Goal: Transaction & Acquisition: Purchase product/service

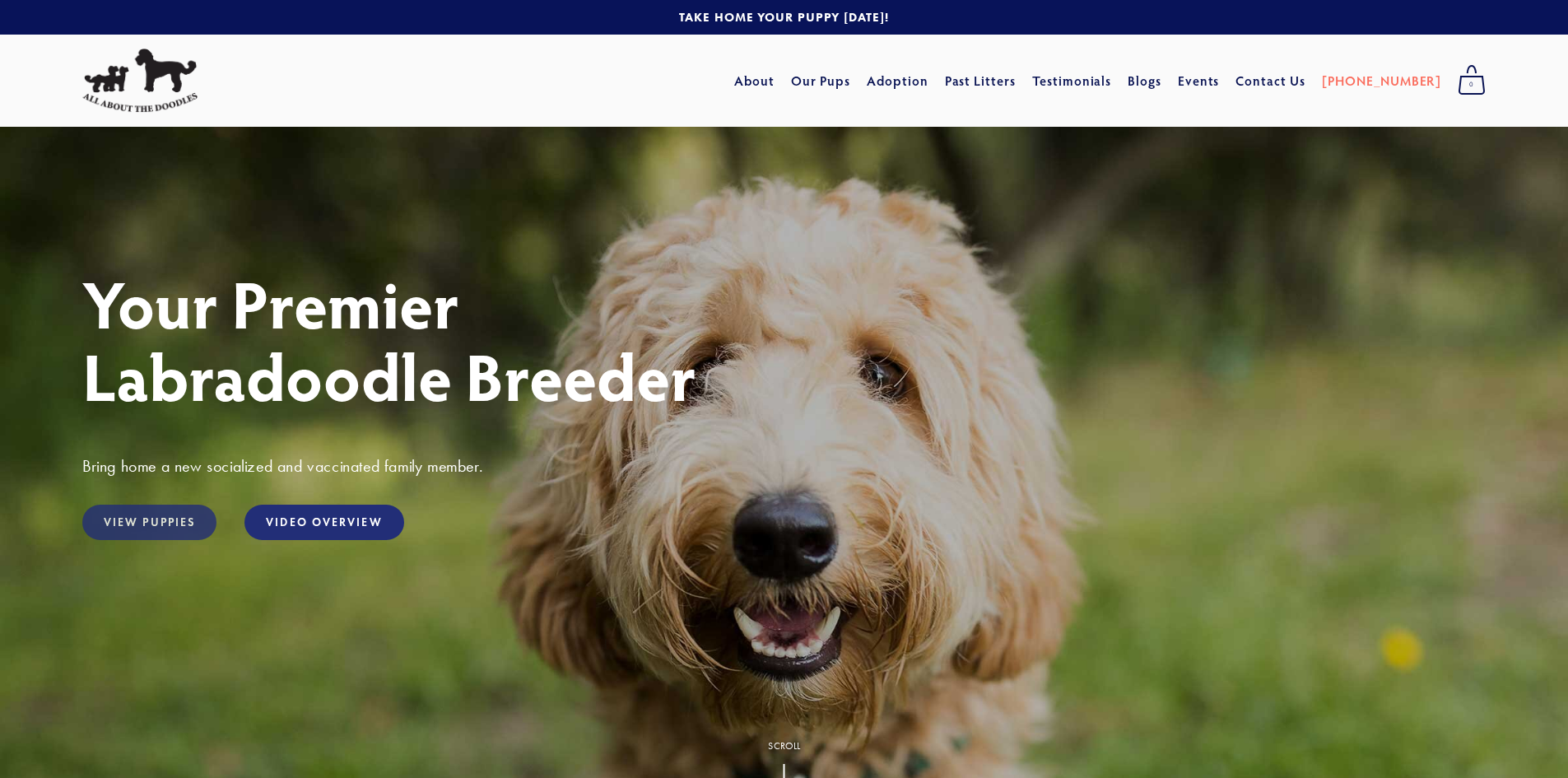
click at [166, 518] on link "View Puppies" at bounding box center [149, 522] width 135 height 35
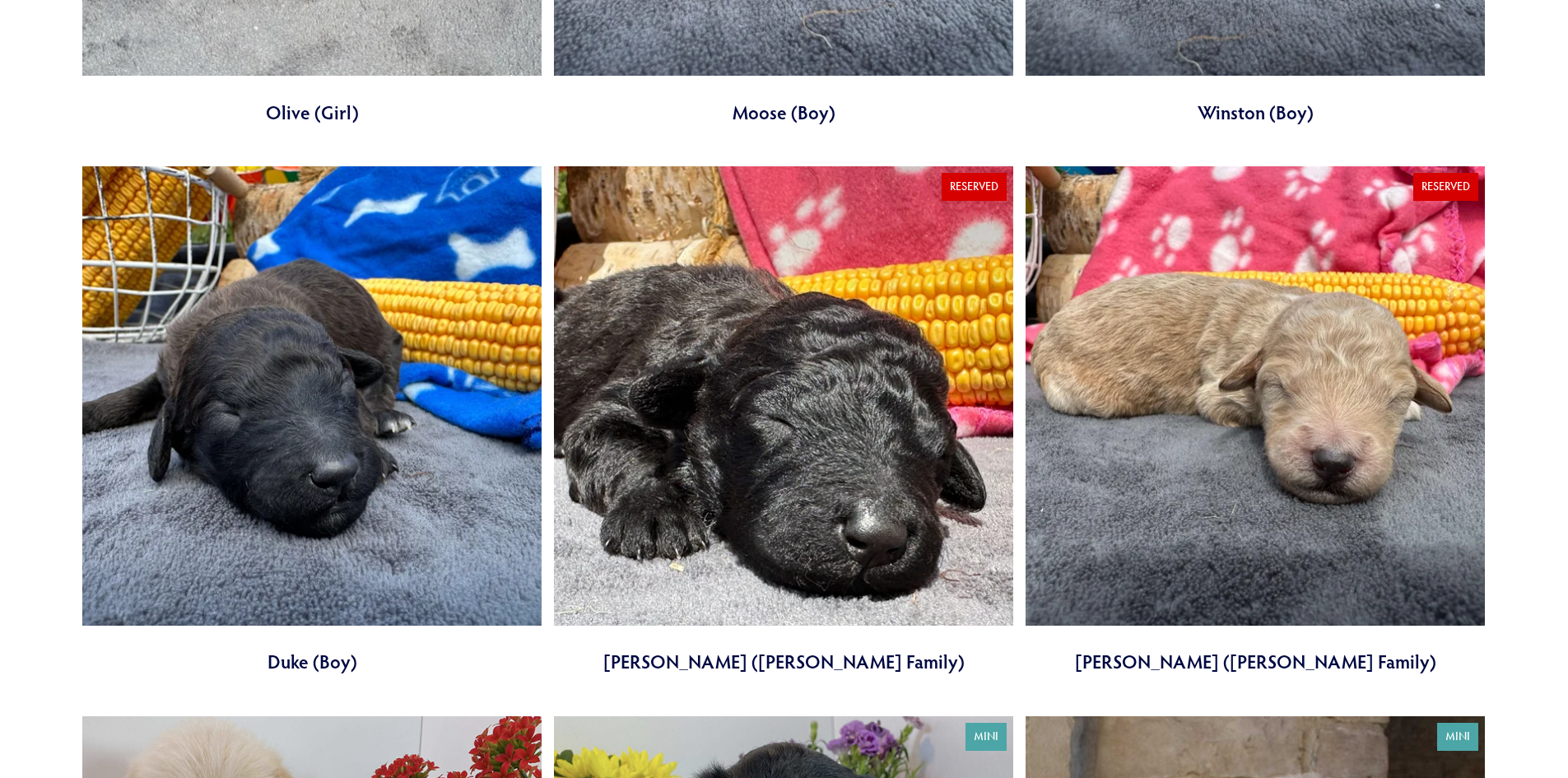
scroll to position [6255, 0]
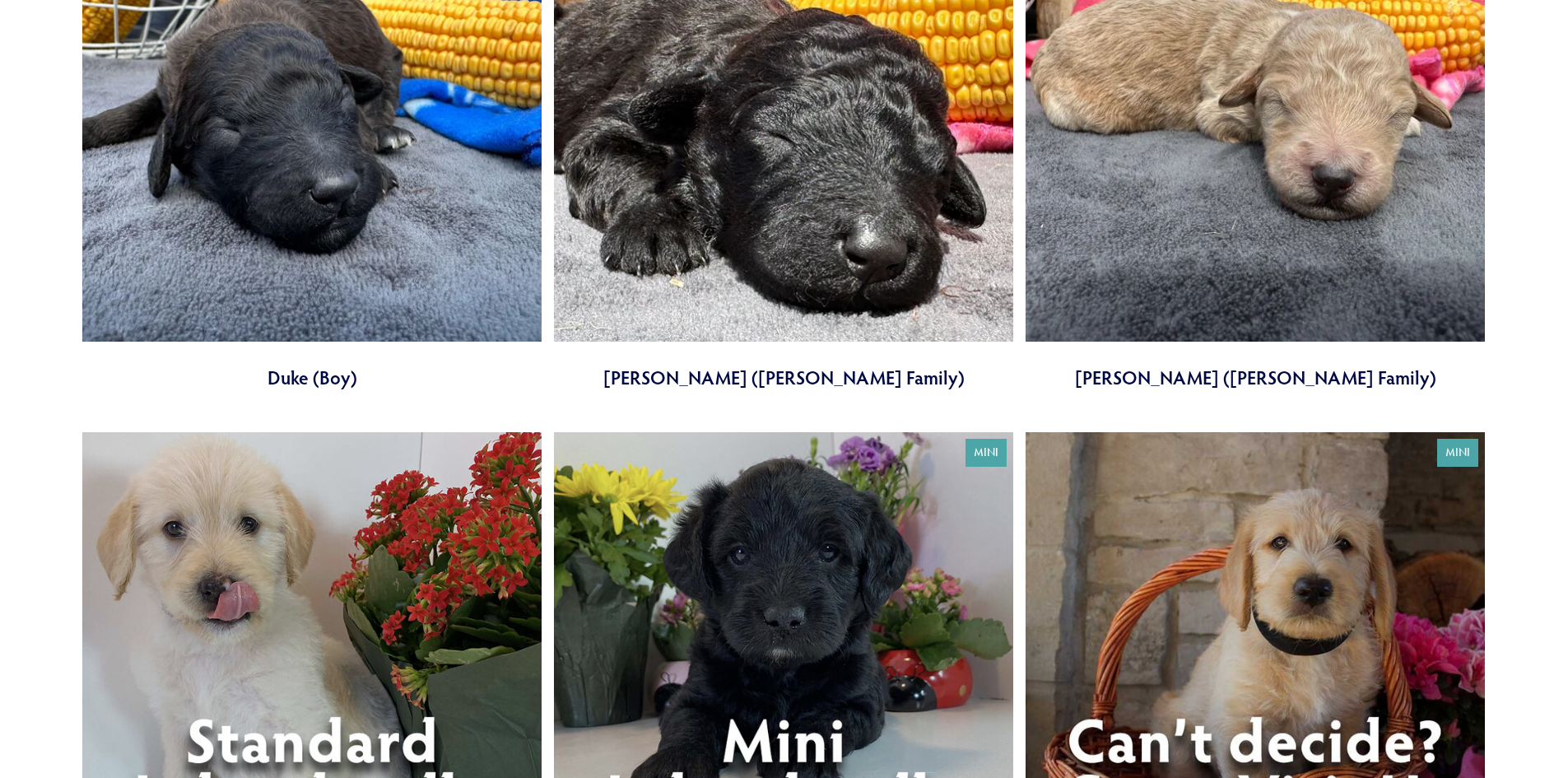
click at [826, 727] on link at bounding box center [784, 687] width 459 height 509
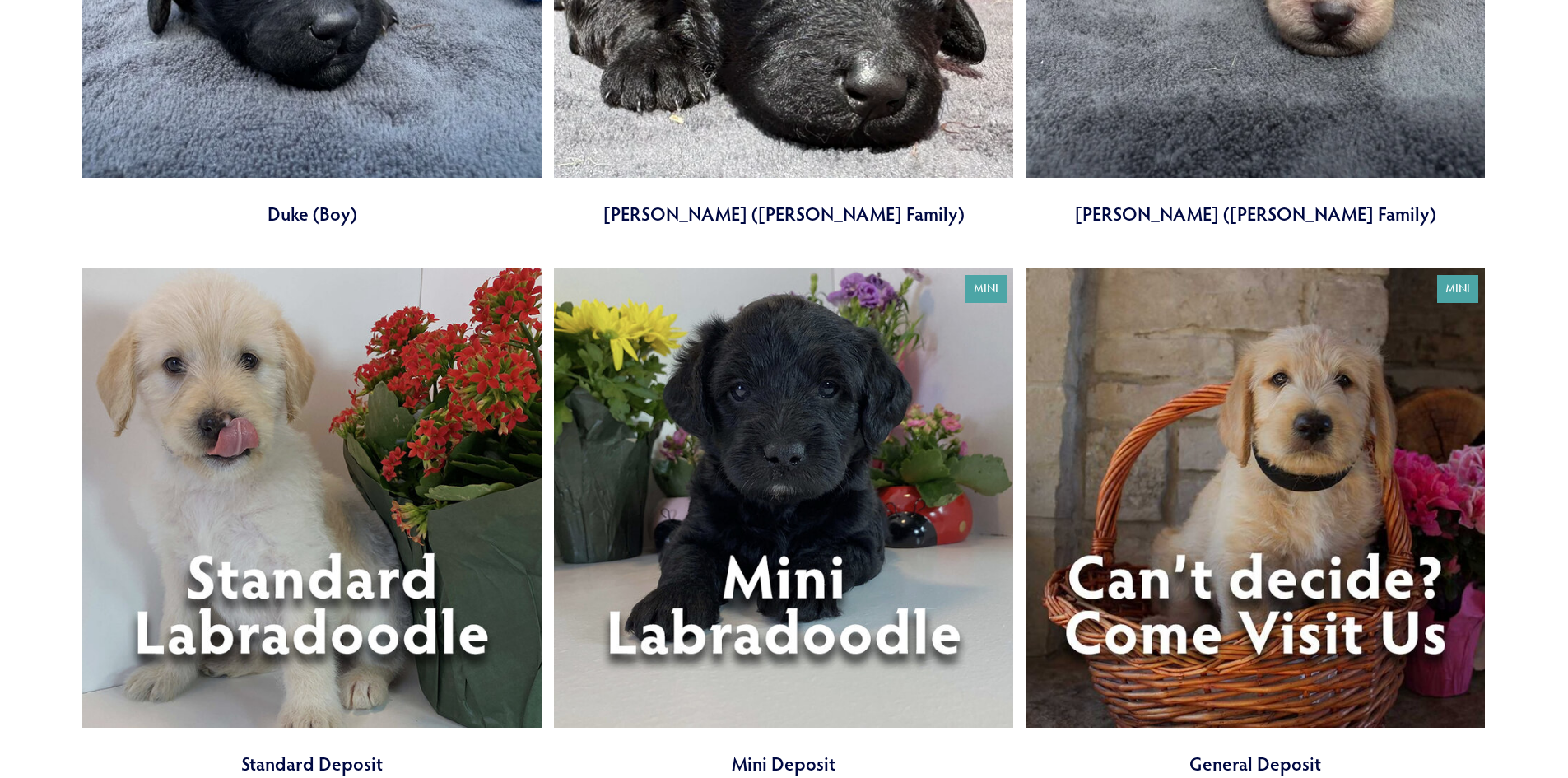
scroll to position [6420, 0]
click at [296, 642] on link at bounding box center [312, 522] width 459 height 509
